Goal: Task Accomplishment & Management: Complete application form

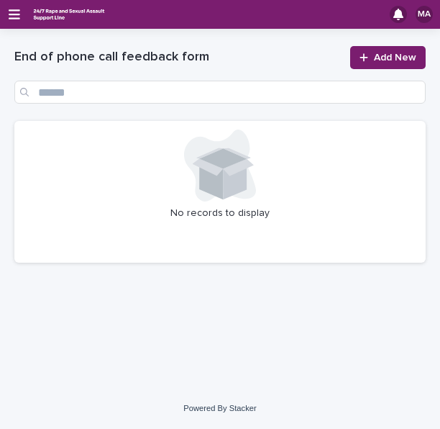
click at [19, 24] on div "MA" at bounding box center [220, 14] width 440 height 29
click at [18, 19] on icon "button" at bounding box center [15, 14] width 12 height 13
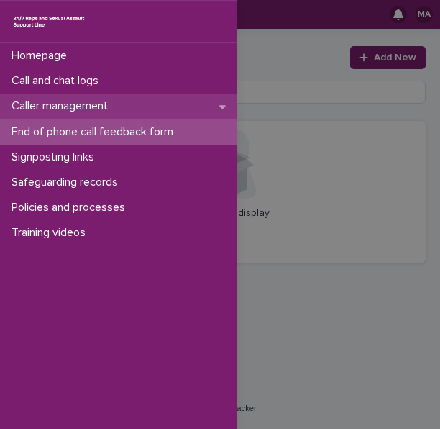
click at [73, 116] on div "Caller management" at bounding box center [118, 105] width 237 height 25
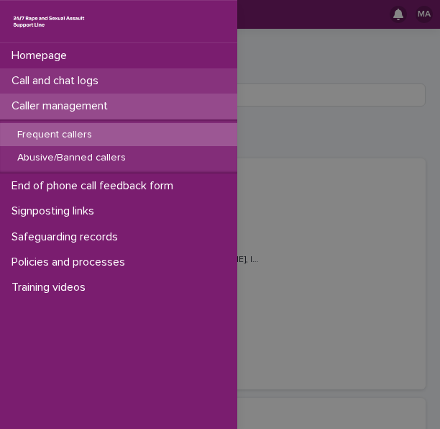
click at [52, 80] on p "Call and chat logs" at bounding box center [58, 81] width 104 height 14
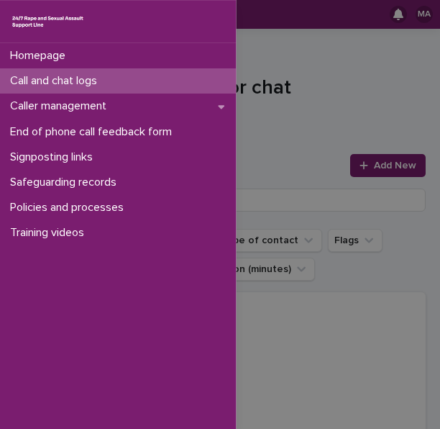
click at [348, 102] on div "Homepage Call and chat logs Caller management End of phone call feedback form S…" at bounding box center [220, 214] width 440 height 429
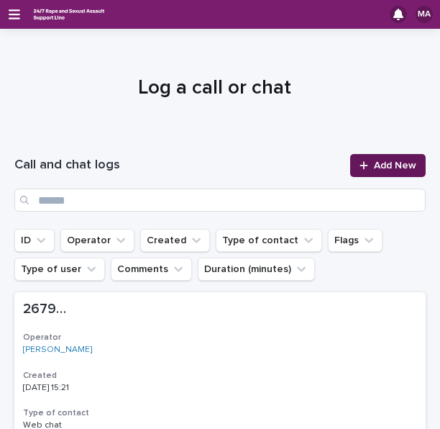
click at [374, 166] on span "Add New" at bounding box center [395, 165] width 42 height 10
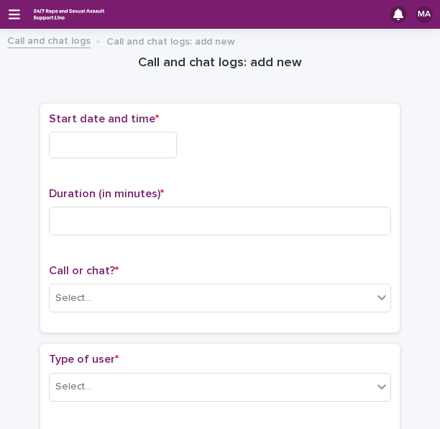
click at [127, 155] on input "text" at bounding box center [113, 145] width 128 height 27
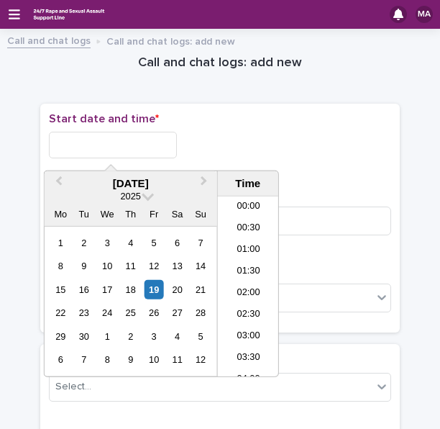
scroll to position [611, 0]
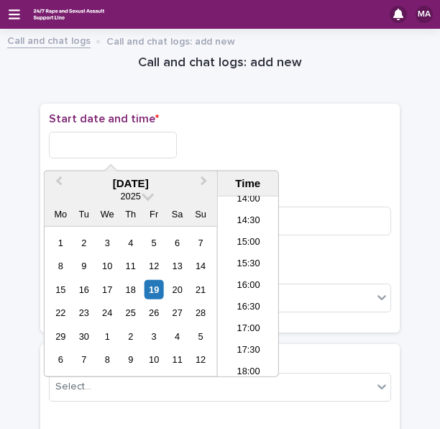
click at [165, 285] on div "15 16 17 18 19 20 21" at bounding box center [130, 289] width 163 height 23
click at [157, 287] on div "19" at bounding box center [154, 289] width 19 height 19
click at [149, 143] on input "**********" at bounding box center [113, 145] width 128 height 27
click at [165, 145] on input "**********" at bounding box center [113, 145] width 128 height 27
type input "**********"
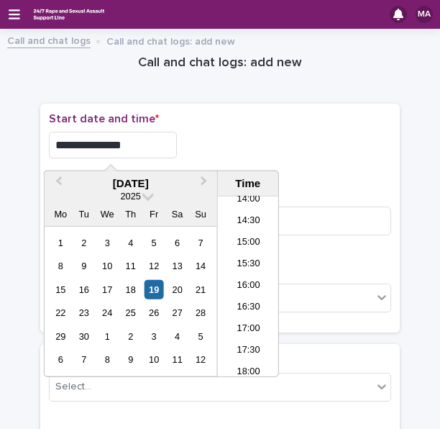
click at [312, 170] on div "**********" at bounding box center [220, 218] width 342 height 212
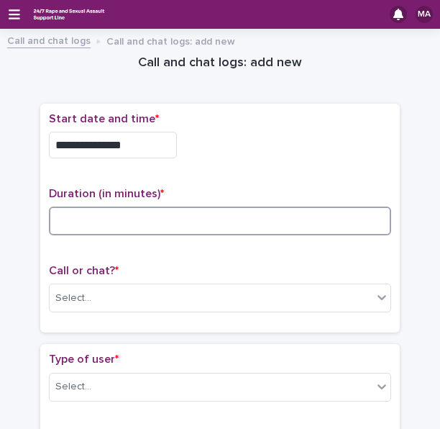
click at [275, 219] on input at bounding box center [220, 220] width 342 height 29
type input "**"
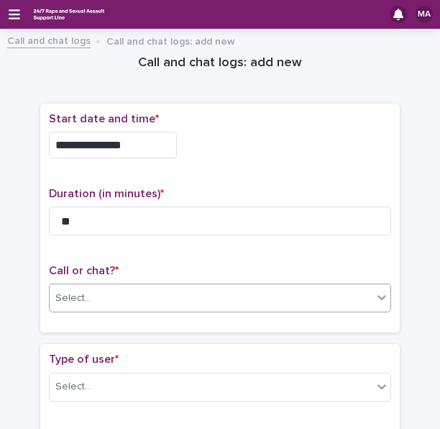
click at [213, 301] on div "Select..." at bounding box center [211, 298] width 323 height 24
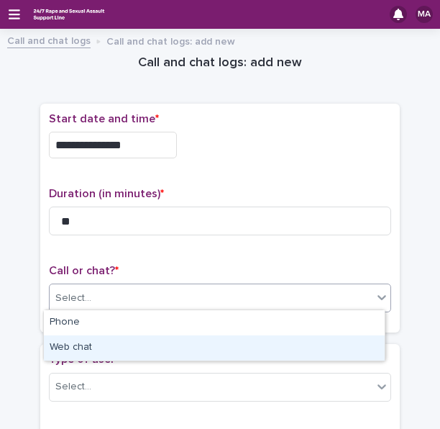
click at [157, 336] on div "Web chat" at bounding box center [214, 347] width 341 height 25
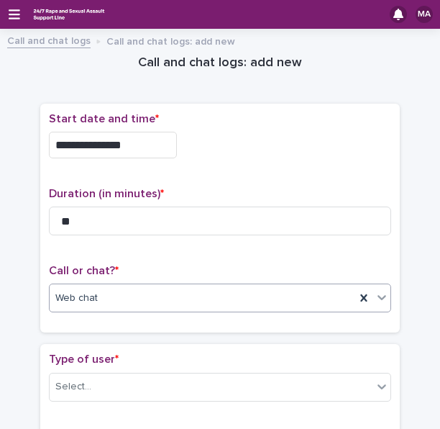
scroll to position [144, 0]
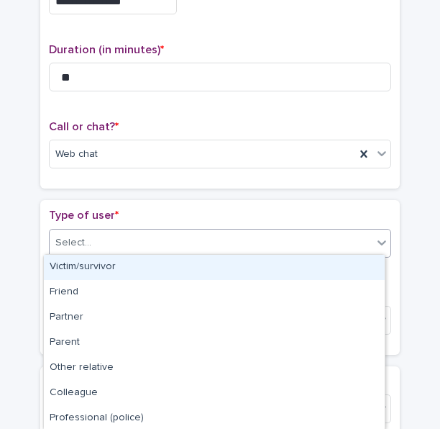
click at [140, 232] on div "Select..." at bounding box center [211, 243] width 323 height 24
click at [111, 270] on div "Victim/survivor" at bounding box center [214, 267] width 341 height 25
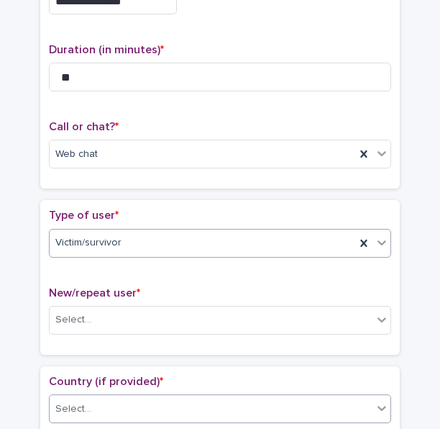
scroll to position [288, 0]
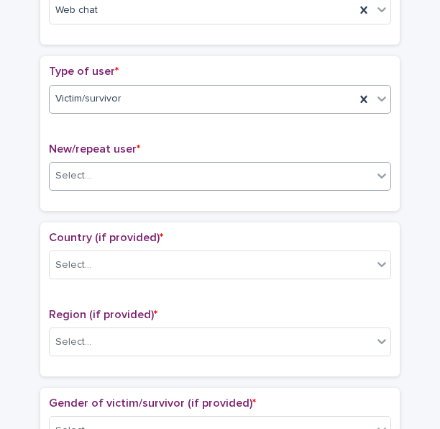
click at [117, 168] on div "Select..." at bounding box center [211, 176] width 323 height 24
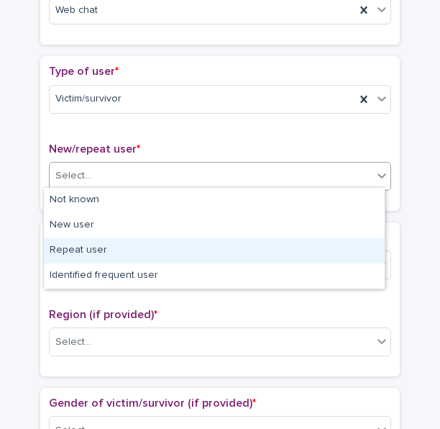
click at [87, 250] on div "Repeat user" at bounding box center [214, 250] width 341 height 25
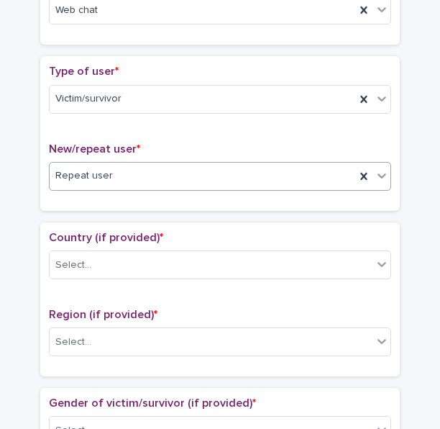
click at [123, 183] on div "Repeat user" at bounding box center [203, 176] width 306 height 24
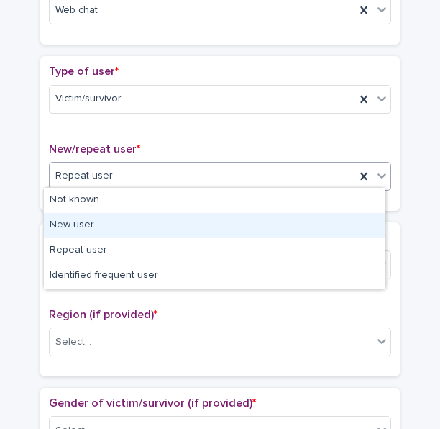
click at [92, 224] on div "New user" at bounding box center [214, 225] width 341 height 25
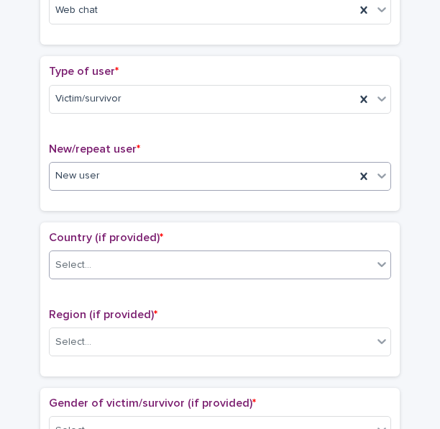
click at [97, 257] on div "Select..." at bounding box center [211, 265] width 323 height 24
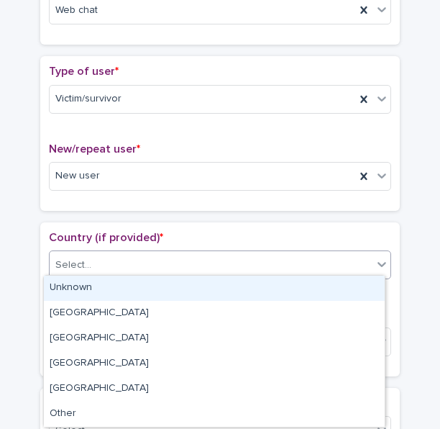
click at [95, 291] on div "Unknown" at bounding box center [214, 287] width 341 height 25
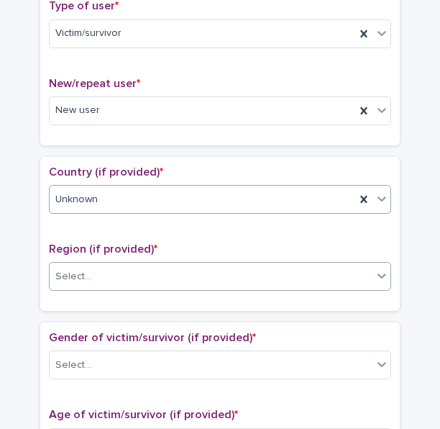
scroll to position [360, 0]
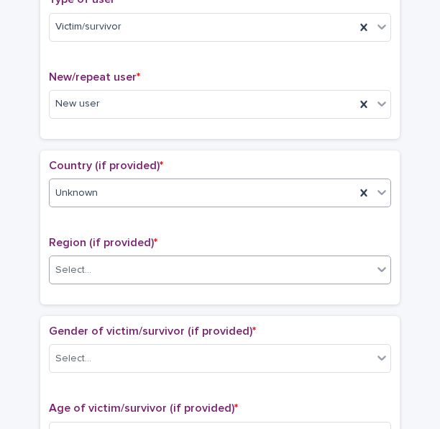
click at [108, 258] on div "Select..." at bounding box center [211, 270] width 323 height 24
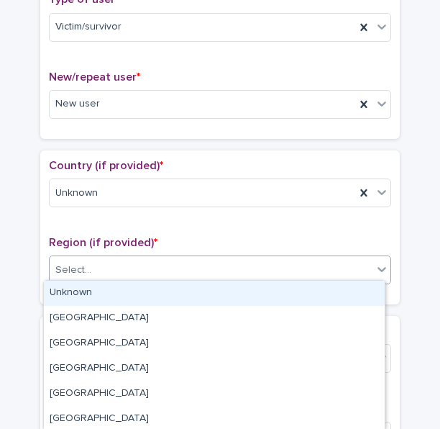
click at [99, 291] on div "Unknown" at bounding box center [214, 292] width 341 height 25
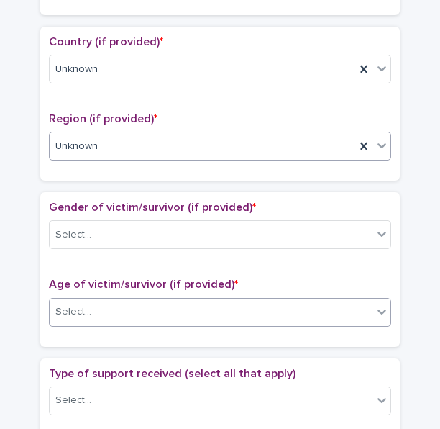
scroll to position [503, 0]
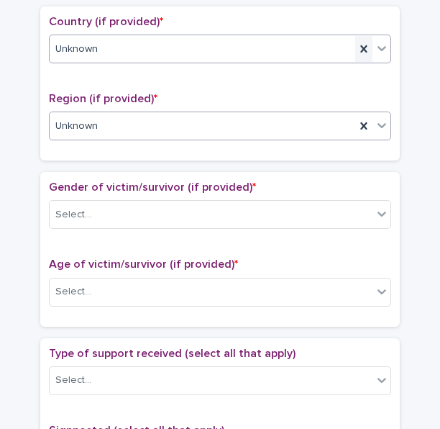
click at [357, 42] on icon at bounding box center [364, 49] width 14 height 14
click at [319, 47] on div "Unknown" at bounding box center [203, 49] width 306 height 24
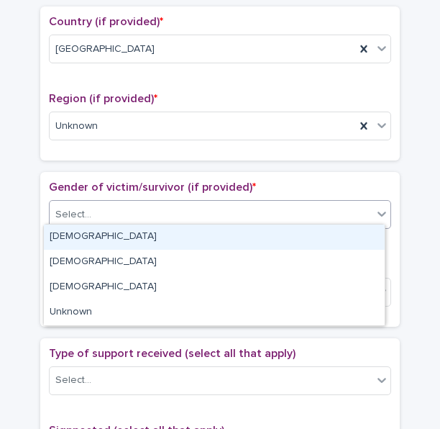
click at [134, 214] on div "Select..." at bounding box center [211, 215] width 323 height 24
click at [116, 239] on div "[DEMOGRAPHIC_DATA]" at bounding box center [214, 236] width 341 height 25
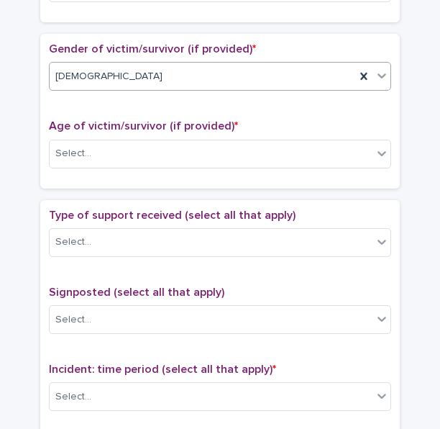
scroll to position [647, 0]
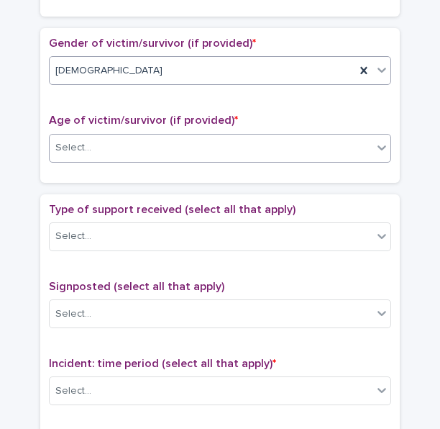
click at [131, 145] on div "Select..." at bounding box center [211, 148] width 323 height 24
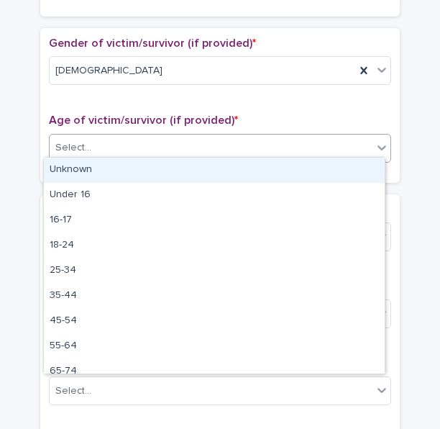
click at [114, 170] on div "Unknown" at bounding box center [214, 169] width 341 height 25
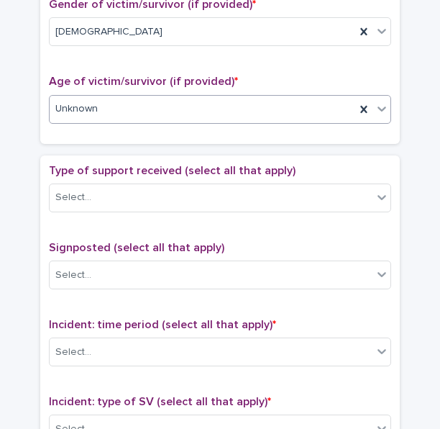
scroll to position [719, 0]
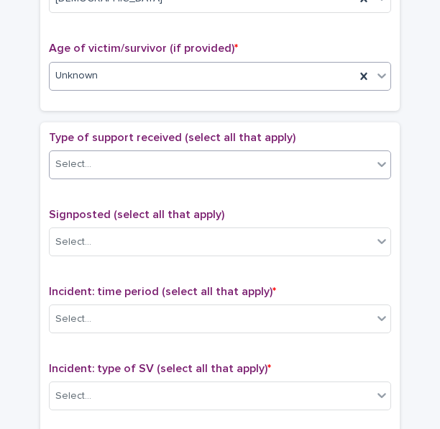
click at [117, 152] on div "Select..." at bounding box center [211, 164] width 323 height 24
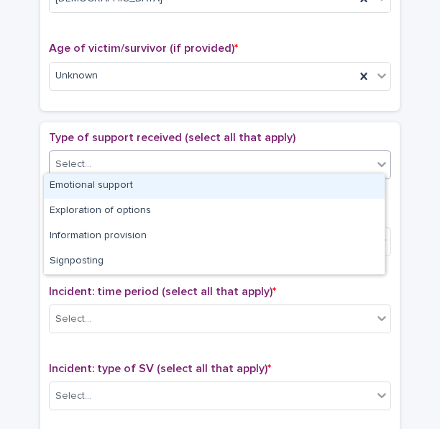
click at [98, 189] on div "Emotional support" at bounding box center [214, 185] width 341 height 25
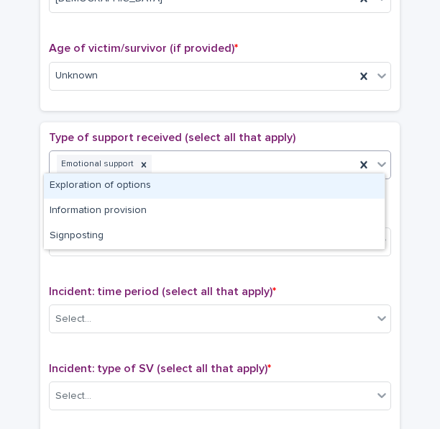
click at [239, 162] on div "Emotional support" at bounding box center [203, 164] width 306 height 25
click at [196, 188] on div "Exploration of options" at bounding box center [214, 185] width 341 height 25
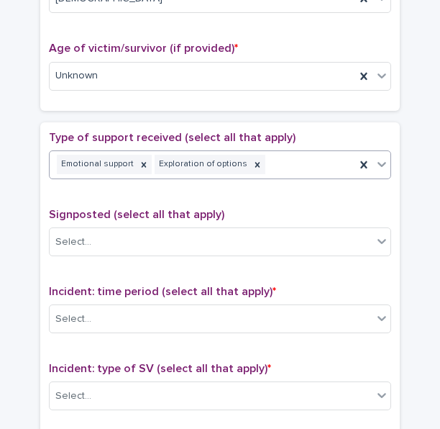
click at [260, 165] on div "Emotional support Exploration of options" at bounding box center [203, 164] width 306 height 25
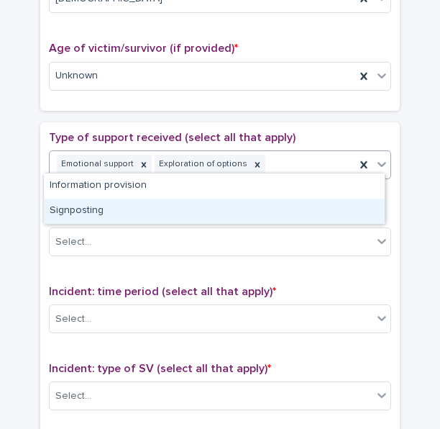
click at [225, 200] on div "Signposting" at bounding box center [214, 210] width 341 height 25
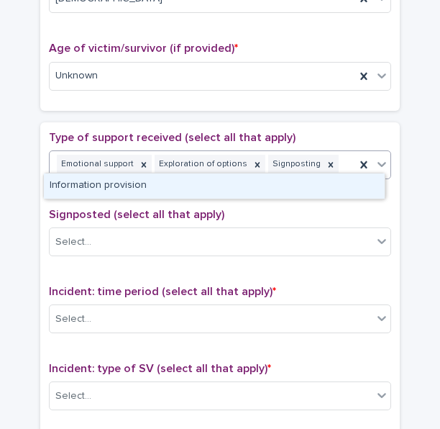
click at [342, 160] on input "text" at bounding box center [342, 164] width 1 height 14
click at [259, 178] on div "Information provision" at bounding box center [214, 185] width 341 height 25
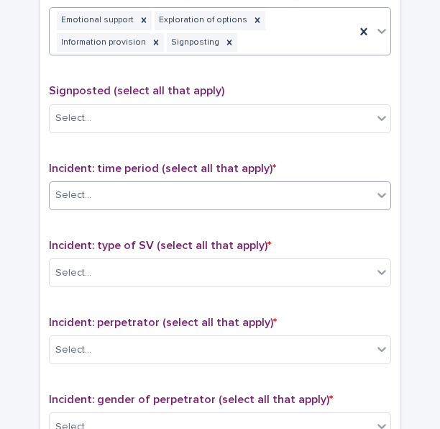
scroll to position [872, 0]
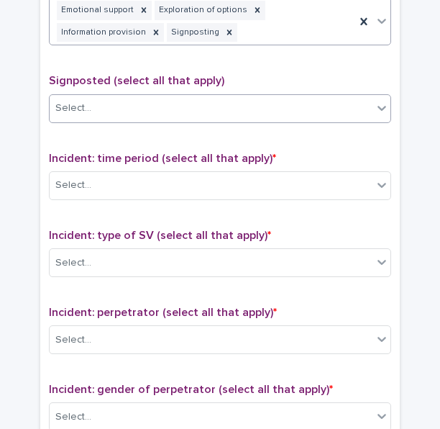
click at [178, 101] on div "Select..." at bounding box center [211, 108] width 323 height 24
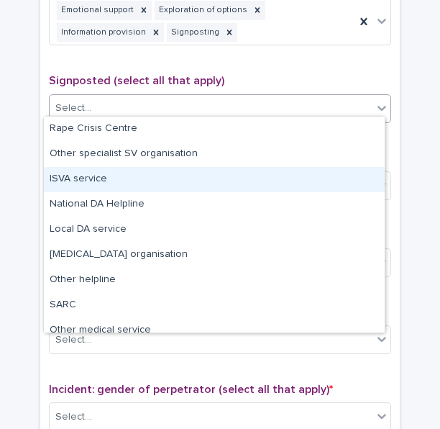
click at [128, 175] on div "ISVA service" at bounding box center [214, 179] width 341 height 25
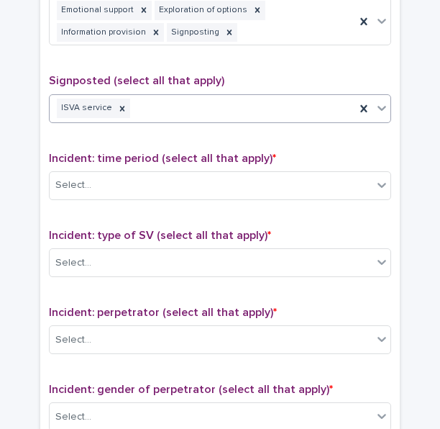
click at [265, 107] on div "ISVA service" at bounding box center [203, 108] width 306 height 25
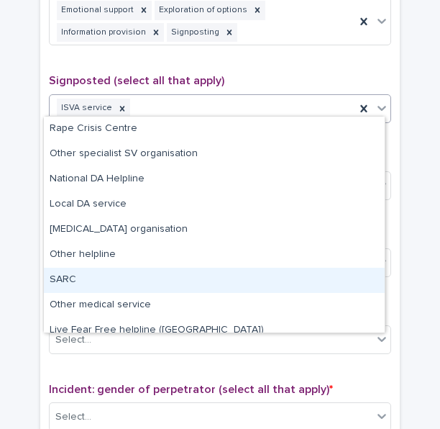
click at [116, 277] on div "SARC" at bounding box center [214, 280] width 341 height 25
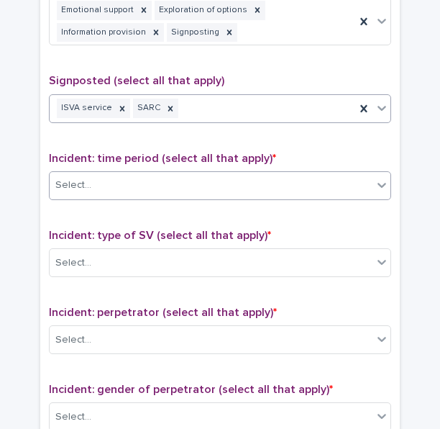
click at [150, 173] on div "Select..." at bounding box center [211, 185] width 323 height 24
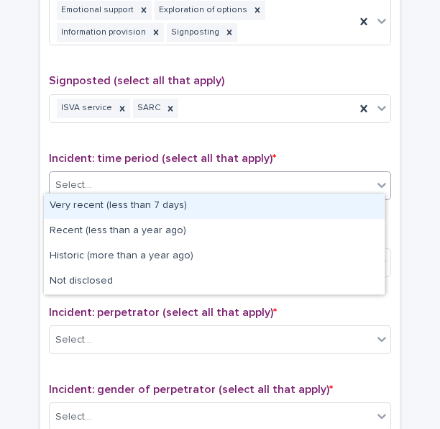
click at [132, 204] on div "Very recent (less than 7 days)" at bounding box center [214, 205] width 341 height 25
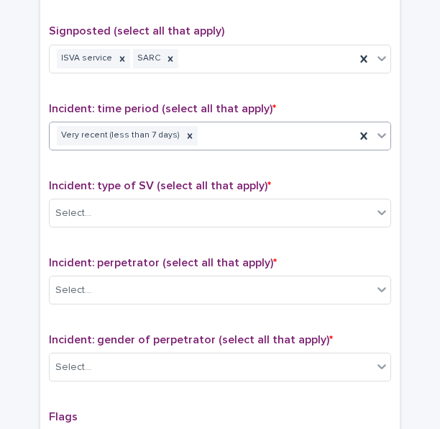
scroll to position [944, 0]
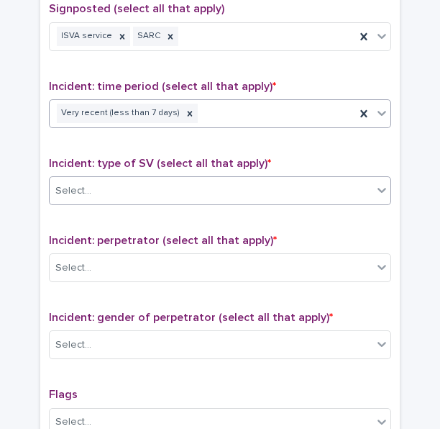
click at [133, 188] on div "Select..." at bounding box center [211, 191] width 323 height 24
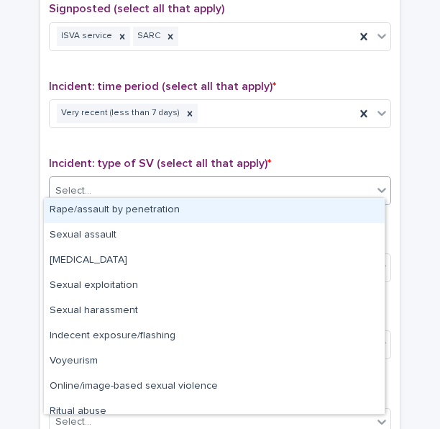
drag, startPoint x: 125, startPoint y: 214, endPoint x: 152, endPoint y: 208, distance: 27.2
click at [125, 214] on div "Rape/assault by penetration" at bounding box center [214, 210] width 341 height 25
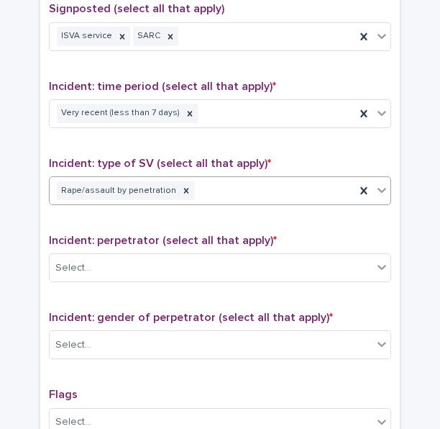
click at [238, 188] on div "Rape/assault by penetration" at bounding box center [203, 190] width 306 height 25
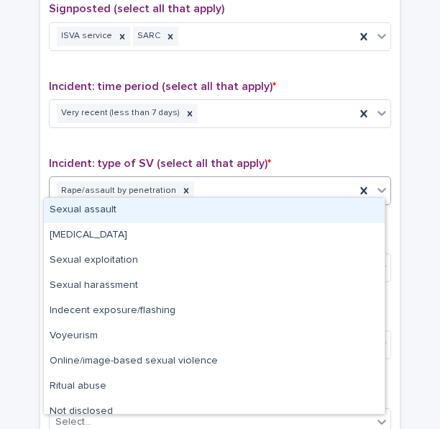
click at [184, 211] on div "Sexual assault" at bounding box center [214, 210] width 341 height 25
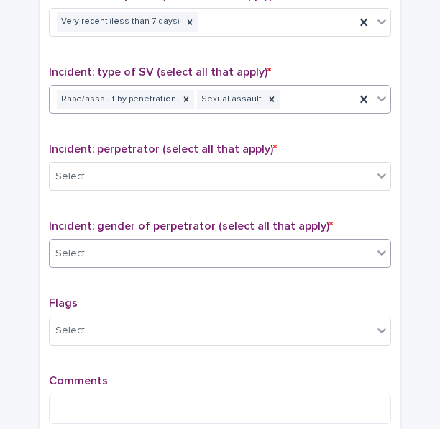
scroll to position [1088, 0]
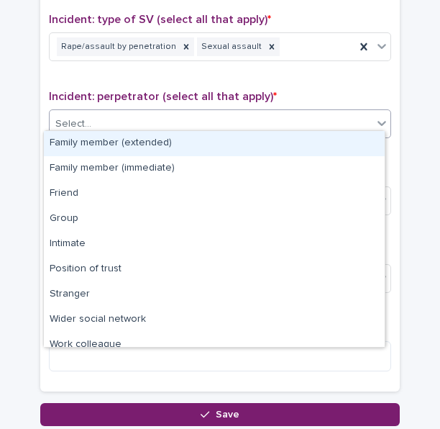
click at [178, 123] on div "Select..." at bounding box center [211, 124] width 323 height 24
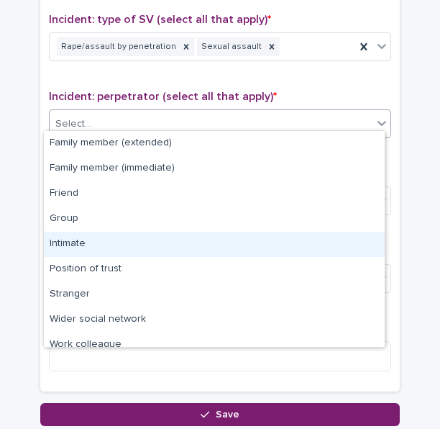
click at [137, 247] on div "Intimate" at bounding box center [214, 244] width 341 height 25
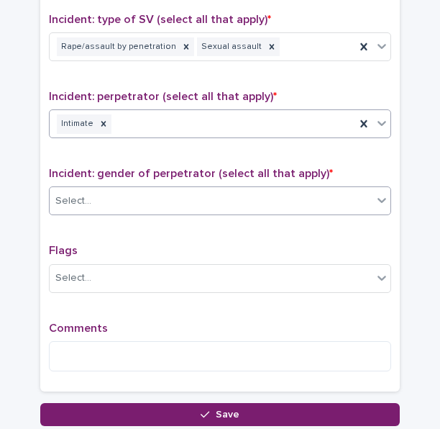
click at [158, 206] on body "**********" at bounding box center [220, 214] width 440 height 429
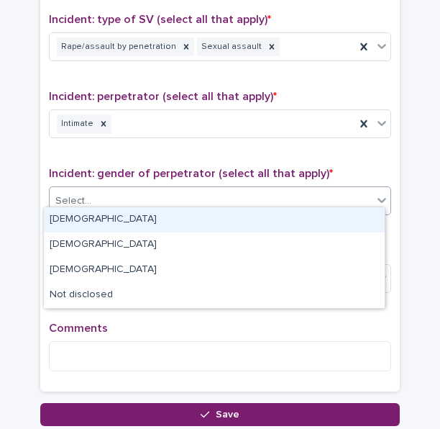
click at [140, 218] on div "[DEMOGRAPHIC_DATA]" at bounding box center [214, 219] width 341 height 25
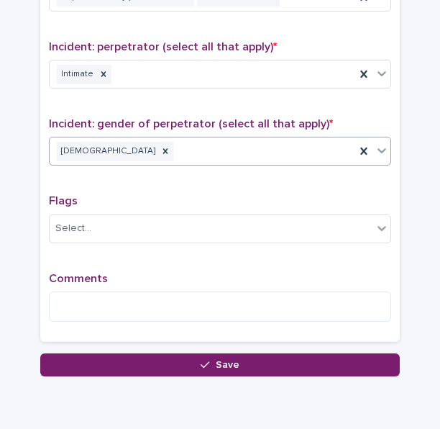
scroll to position [1189, 0]
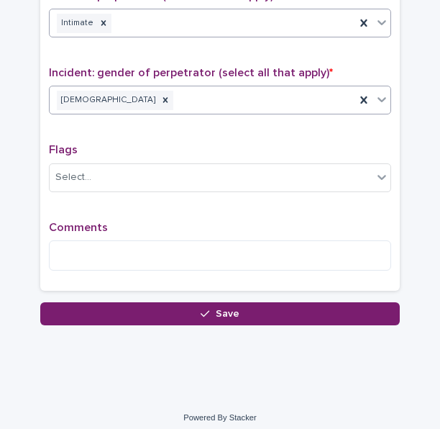
click at [321, 21] on div "Intimate" at bounding box center [203, 23] width 306 height 25
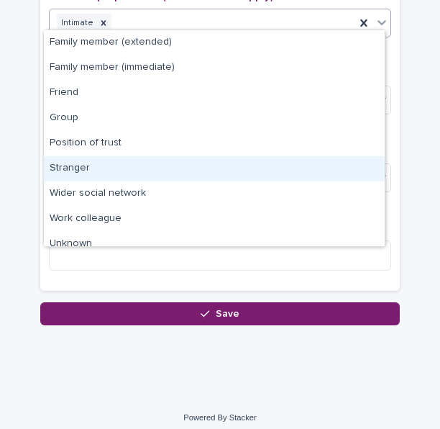
scroll to position [36, 0]
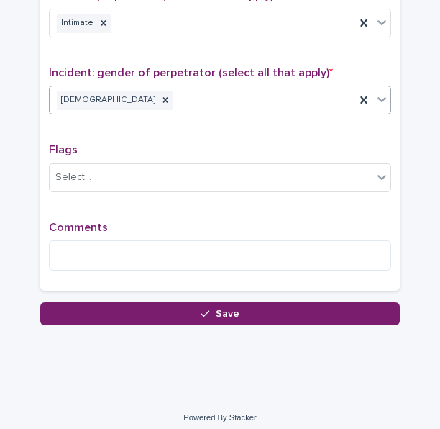
click at [299, 95] on div "[DEMOGRAPHIC_DATA]" at bounding box center [203, 100] width 306 height 25
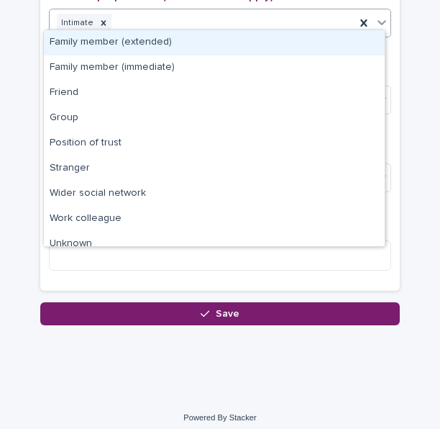
click at [259, 24] on div "Intimate" at bounding box center [203, 23] width 306 height 25
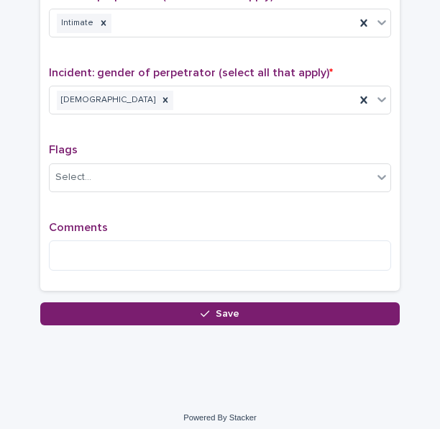
click at [218, 12] on div "Intimate" at bounding box center [203, 23] width 306 height 25
click at [114, 179] on div "Select..." at bounding box center [211, 177] width 323 height 24
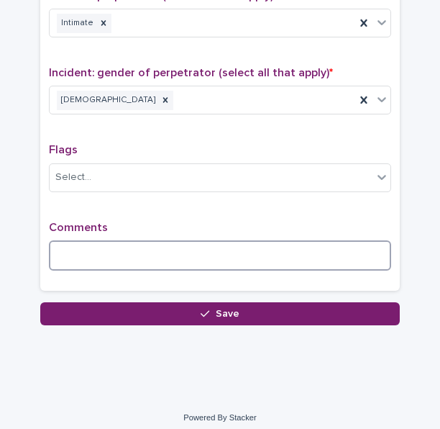
click at [132, 240] on textarea at bounding box center [220, 255] width 342 height 30
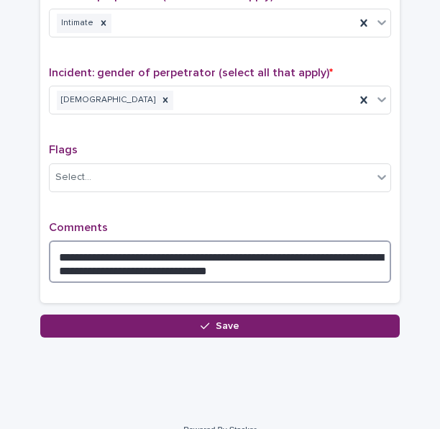
drag, startPoint x: 102, startPoint y: 255, endPoint x: 104, endPoint y: 268, distance: 13.1
click at [105, 273] on textarea "**********" at bounding box center [220, 261] width 342 height 42
click at [104, 262] on textarea "**********" at bounding box center [220, 261] width 342 height 42
click at [330, 247] on textarea "**********" at bounding box center [220, 261] width 342 height 42
click at [257, 260] on textarea "**********" at bounding box center [220, 261] width 342 height 42
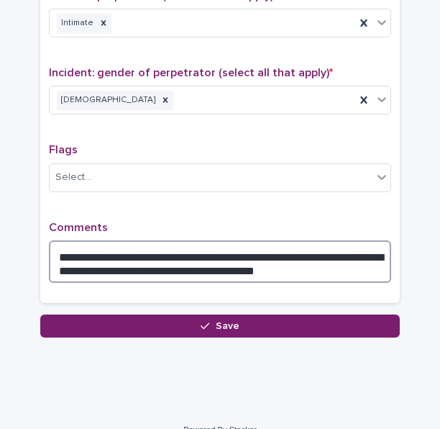
click at [324, 247] on textarea "**********" at bounding box center [220, 261] width 342 height 42
click at [83, 258] on textarea "**********" at bounding box center [220, 261] width 342 height 42
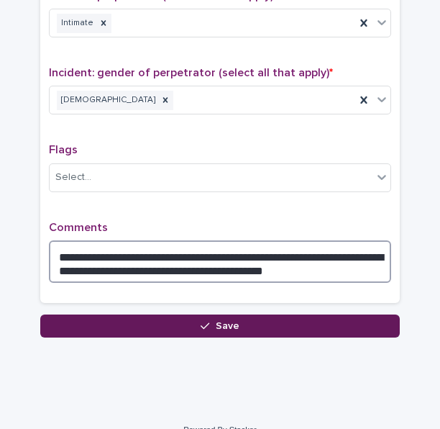
type textarea "**********"
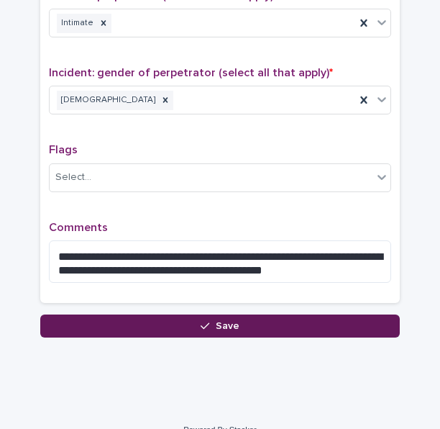
click at [216, 321] on span "Save" at bounding box center [228, 326] width 24 height 10
